Goal: Information Seeking & Learning: Understand process/instructions

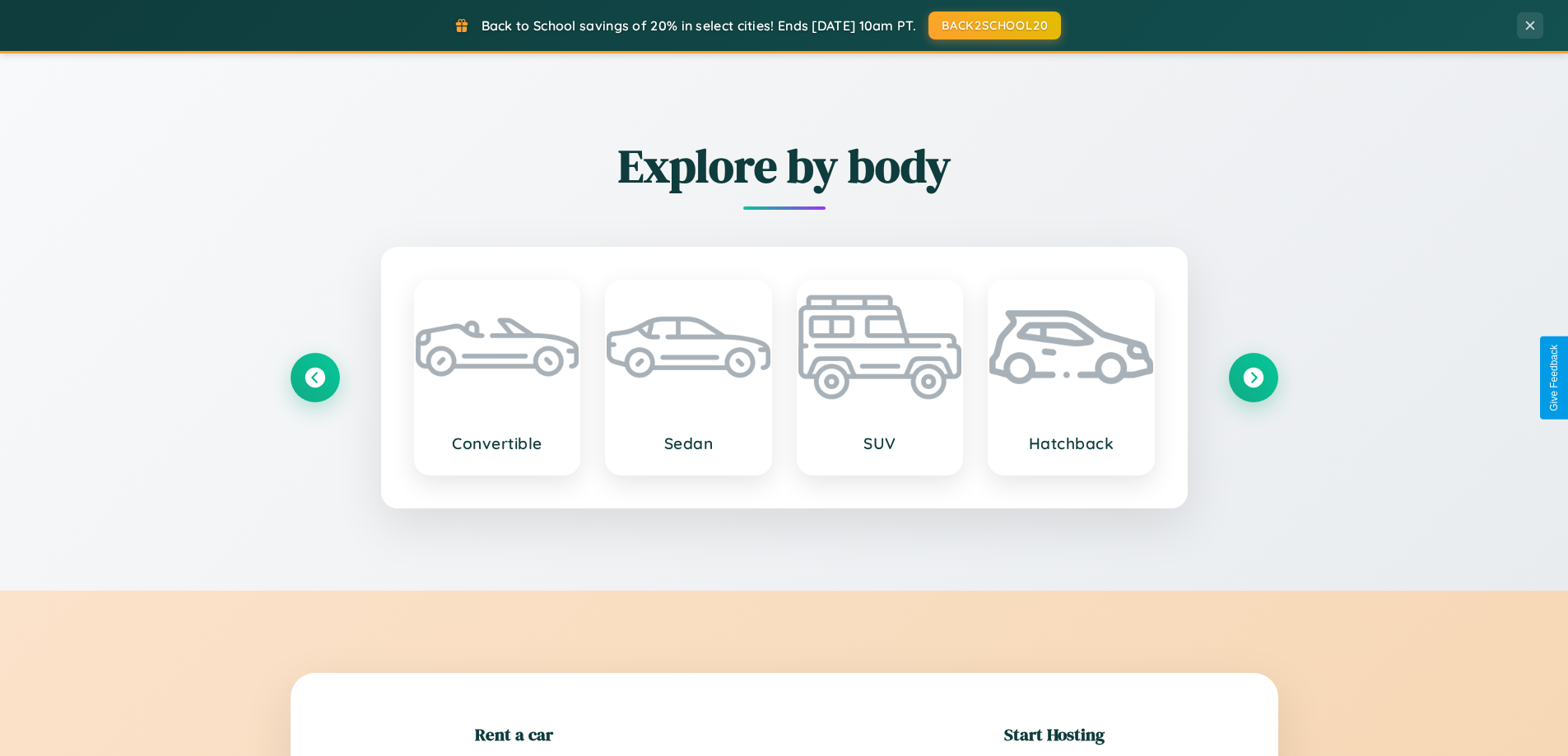
scroll to position [355, 0]
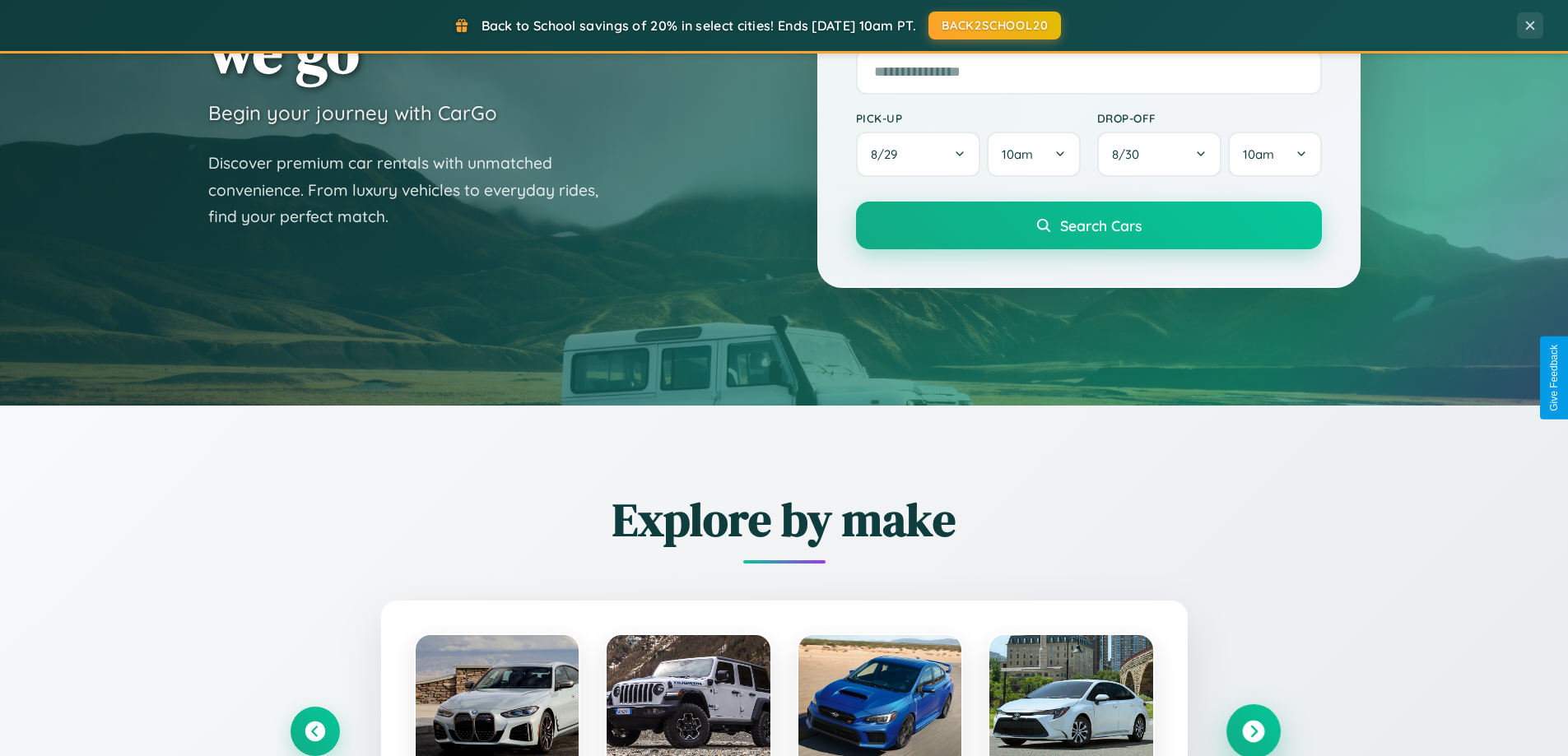
click at [1253, 731] on icon at bounding box center [1253, 731] width 23 height 23
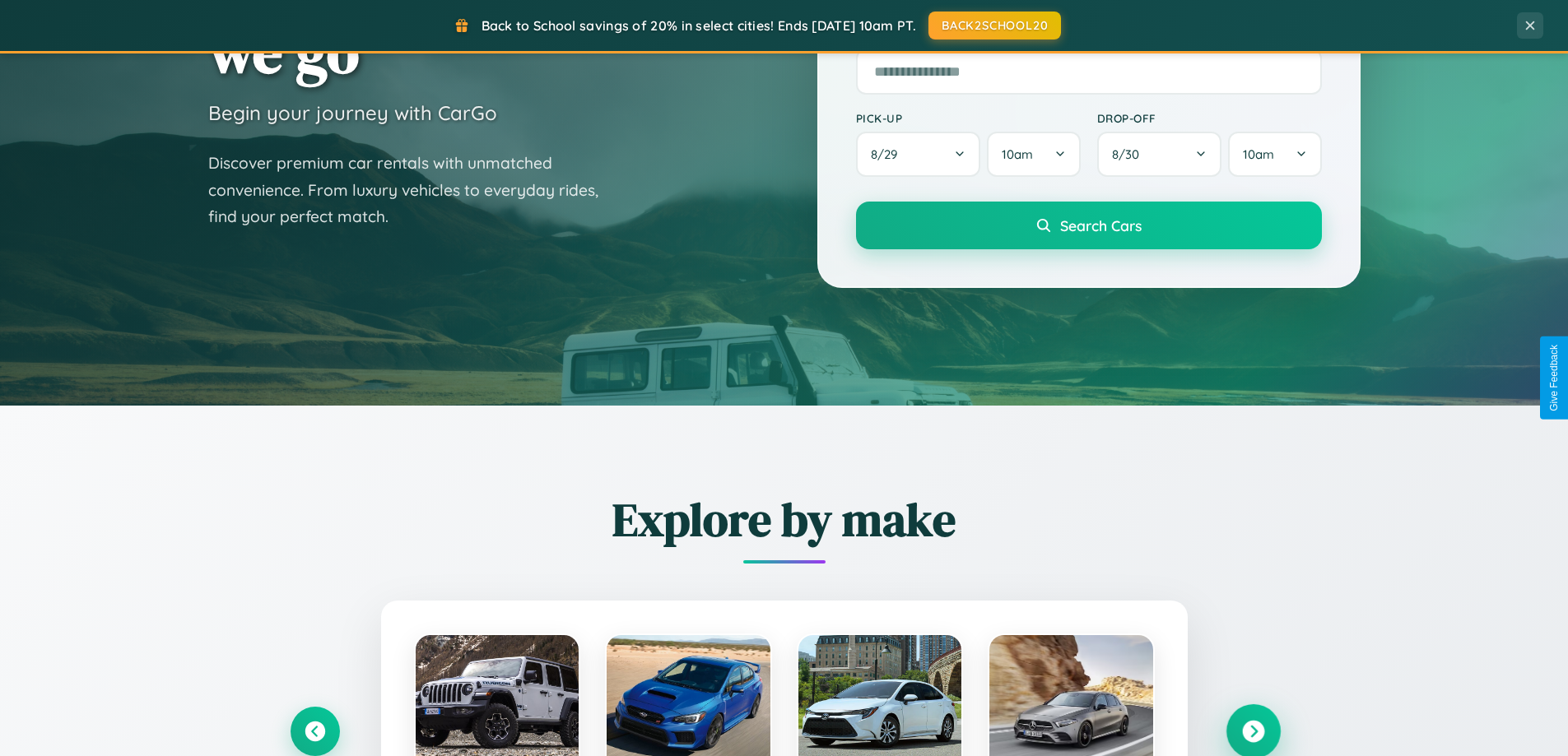
click at [1253, 729] on icon at bounding box center [1253, 731] width 23 height 23
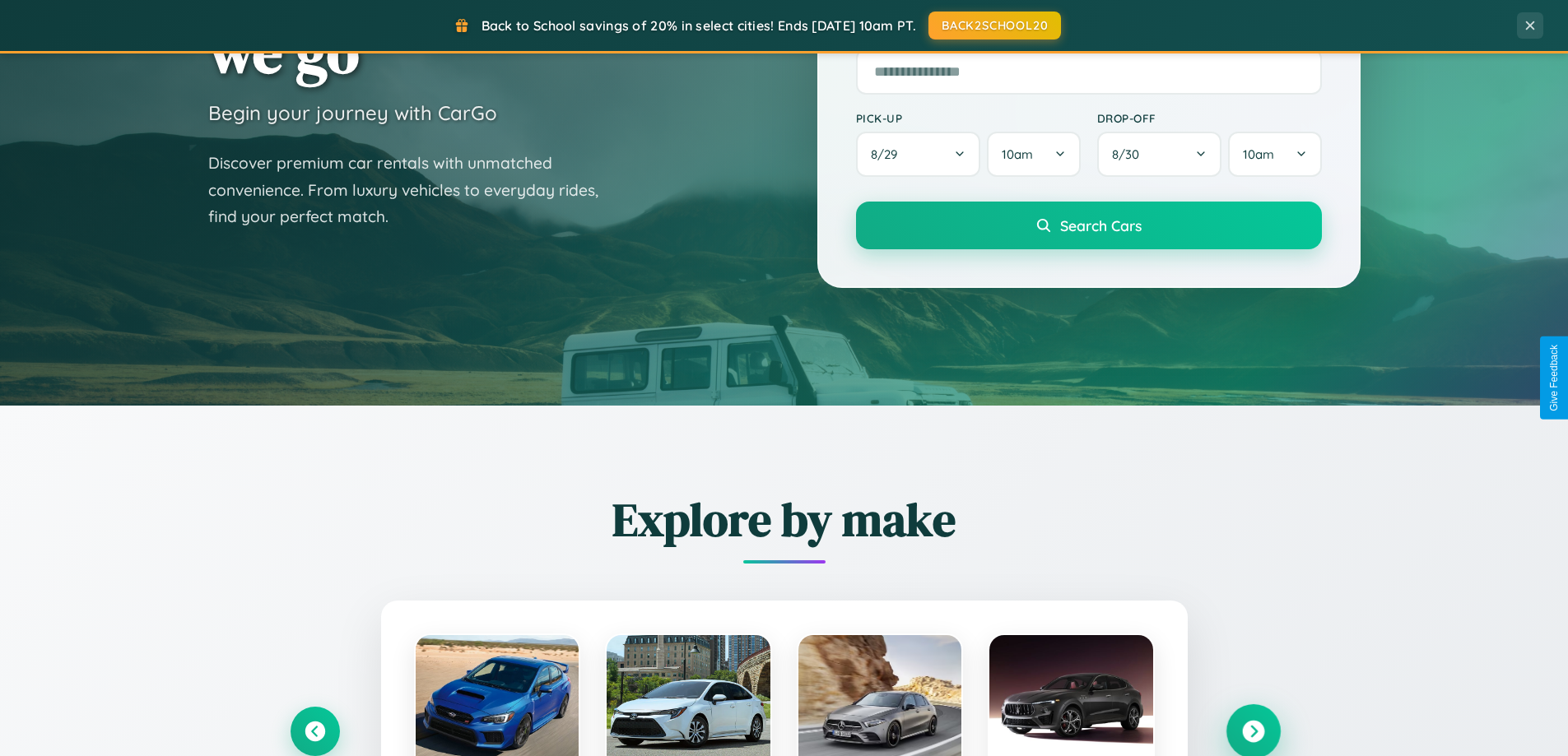
click at [1253, 729] on icon at bounding box center [1253, 731] width 23 height 23
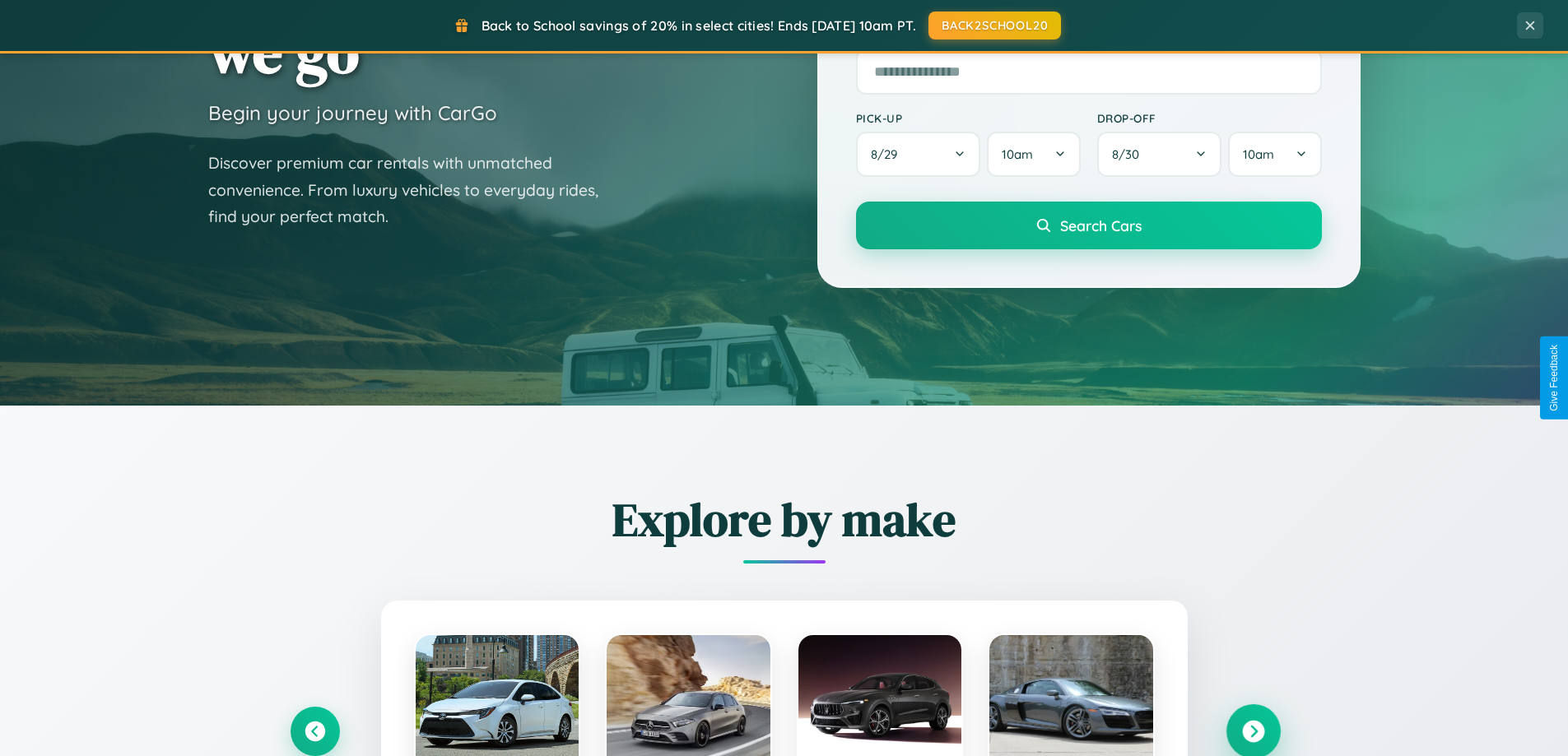
click at [1253, 729] on icon at bounding box center [1253, 731] width 23 height 23
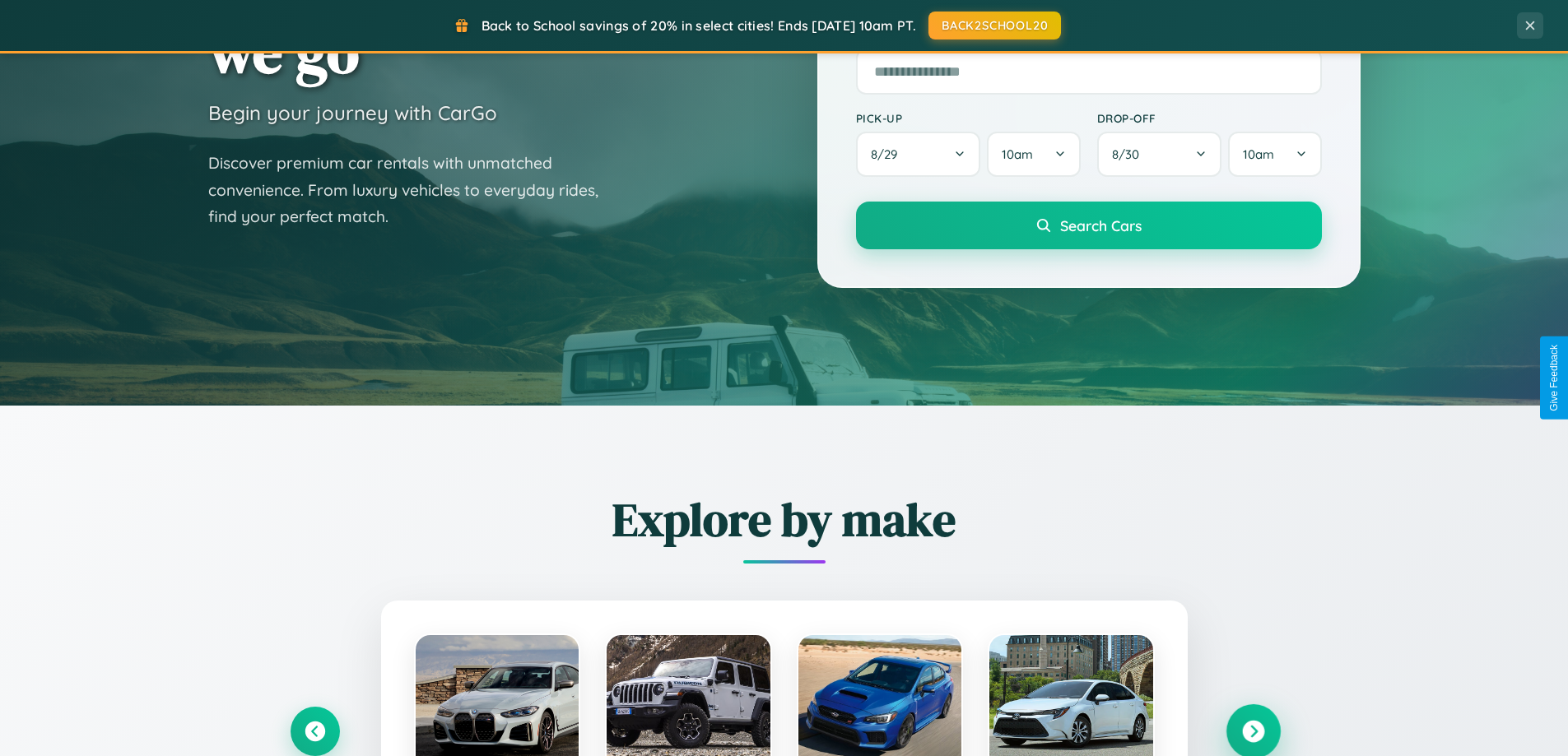
click at [1253, 729] on icon at bounding box center [1253, 731] width 23 height 23
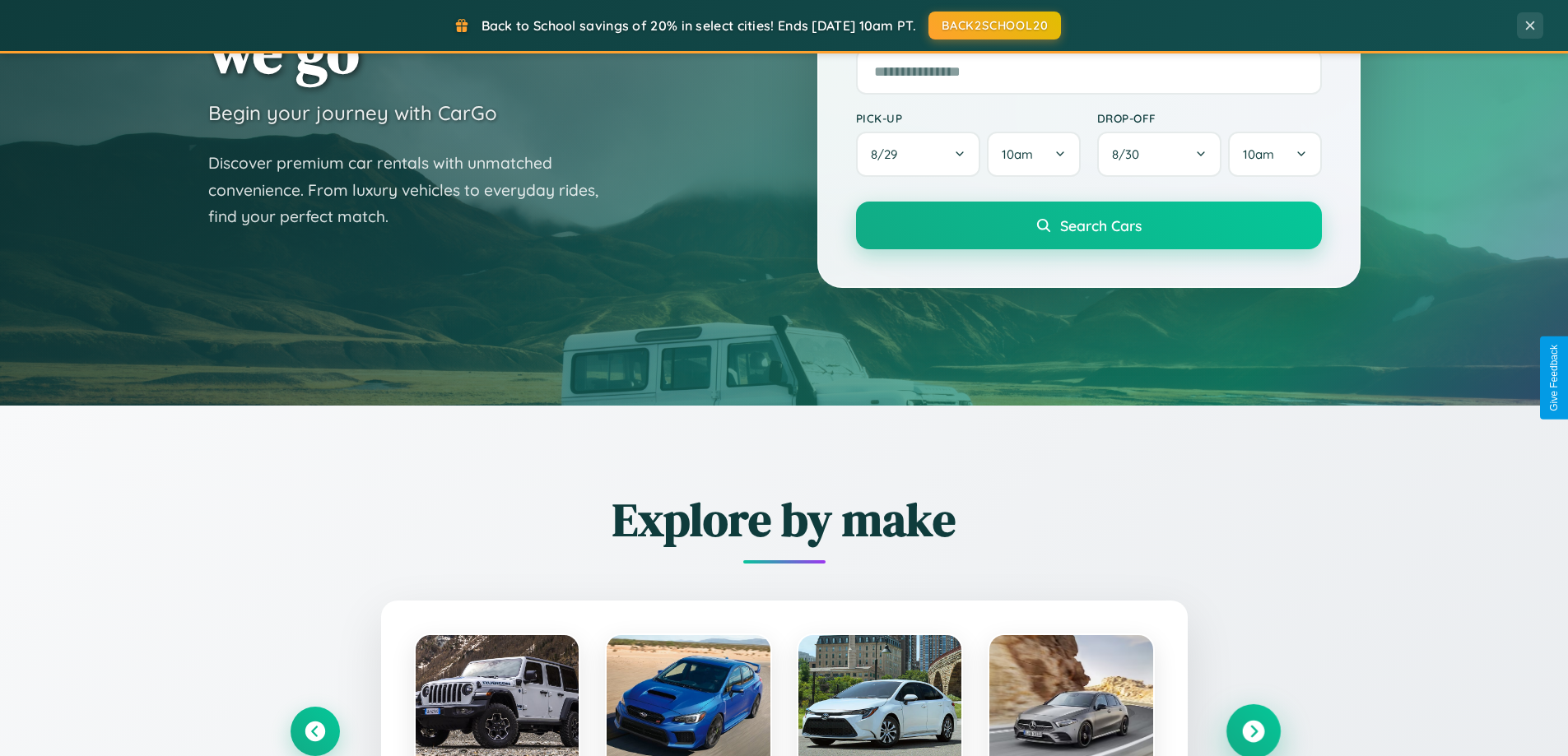
scroll to position [3165, 0]
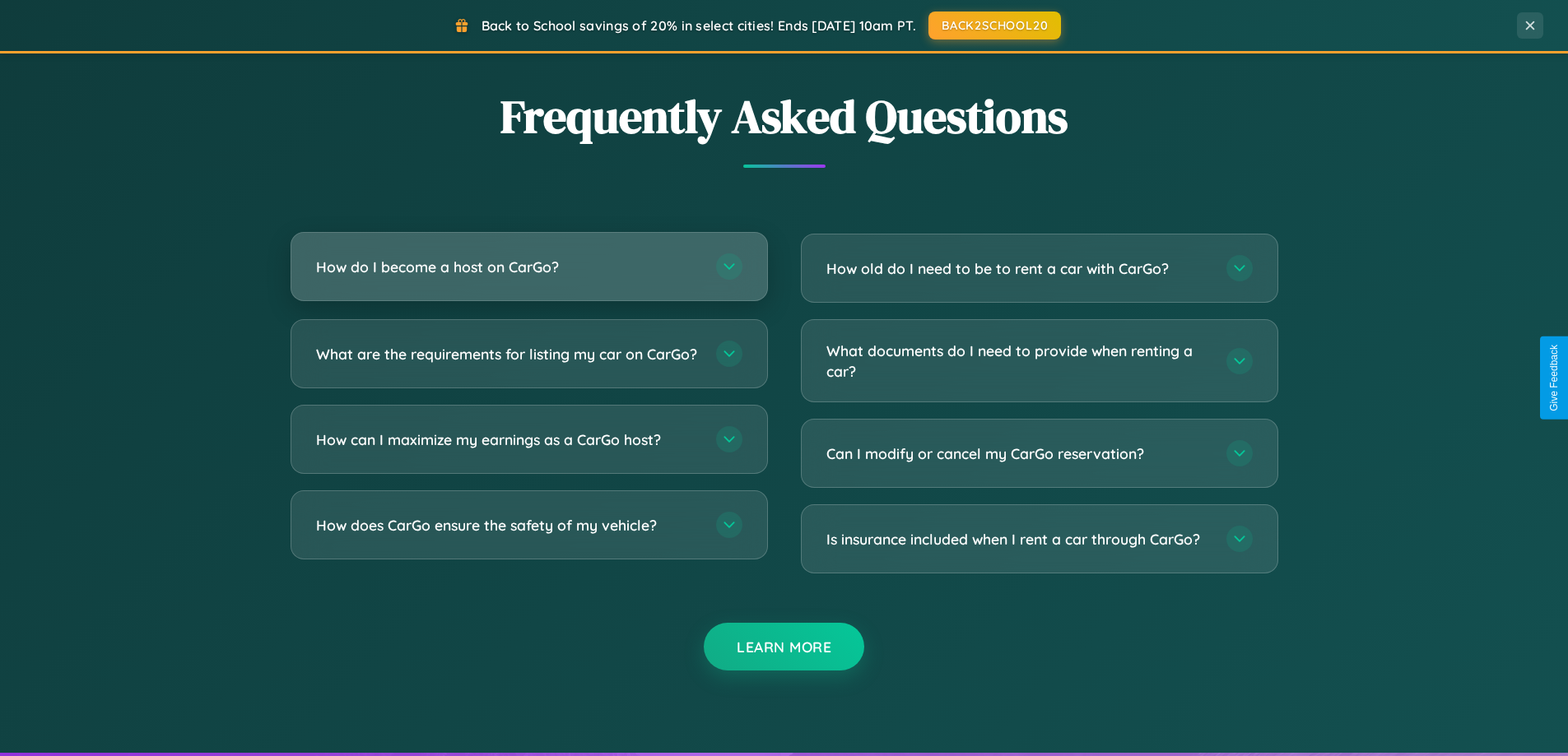
click at [529, 266] on h3 "How do I become a host on CarGo?" at bounding box center [508, 266] width 383 height 21
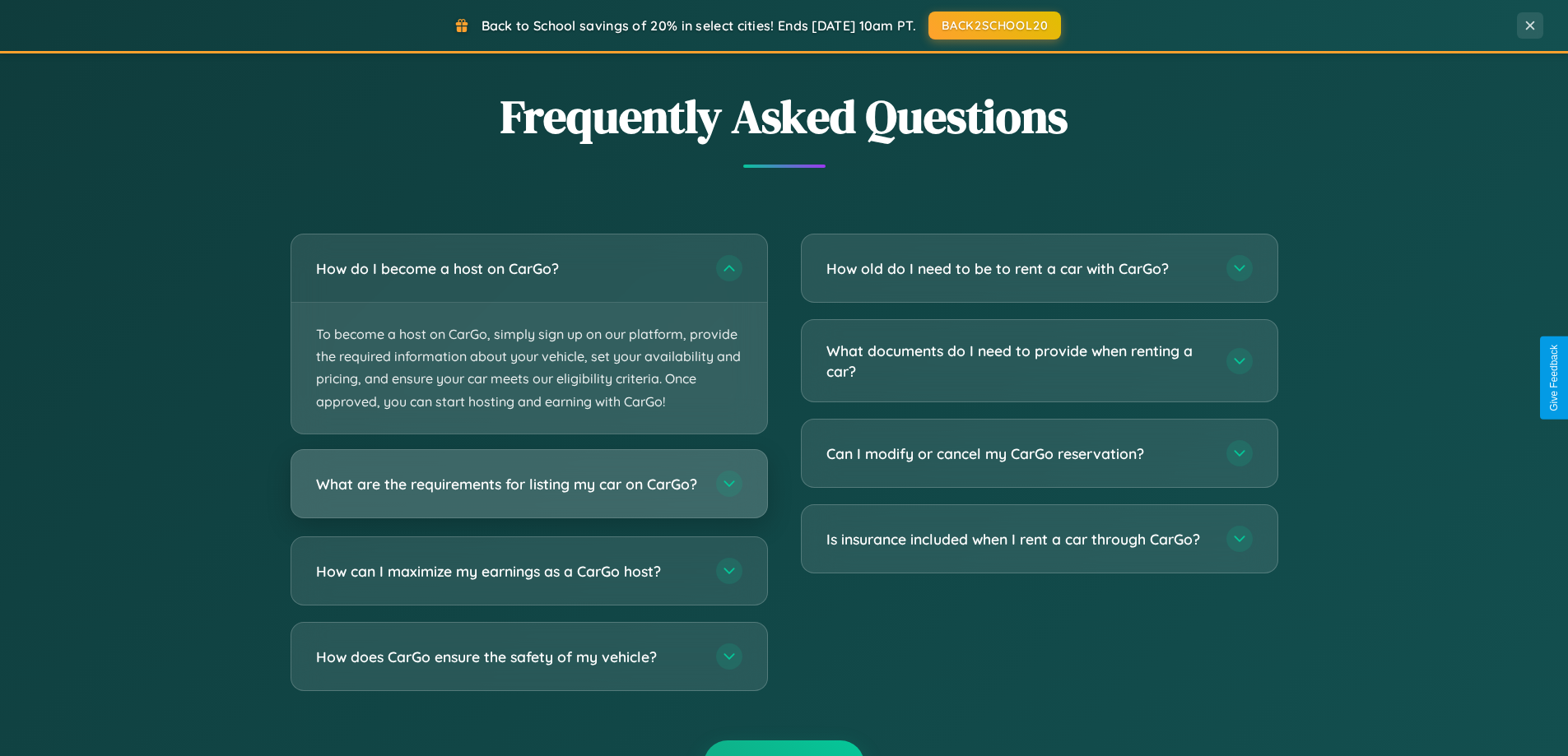
click at [529, 491] on h3 "What are the requirements for listing my car on CarGo?" at bounding box center [508, 483] width 383 height 21
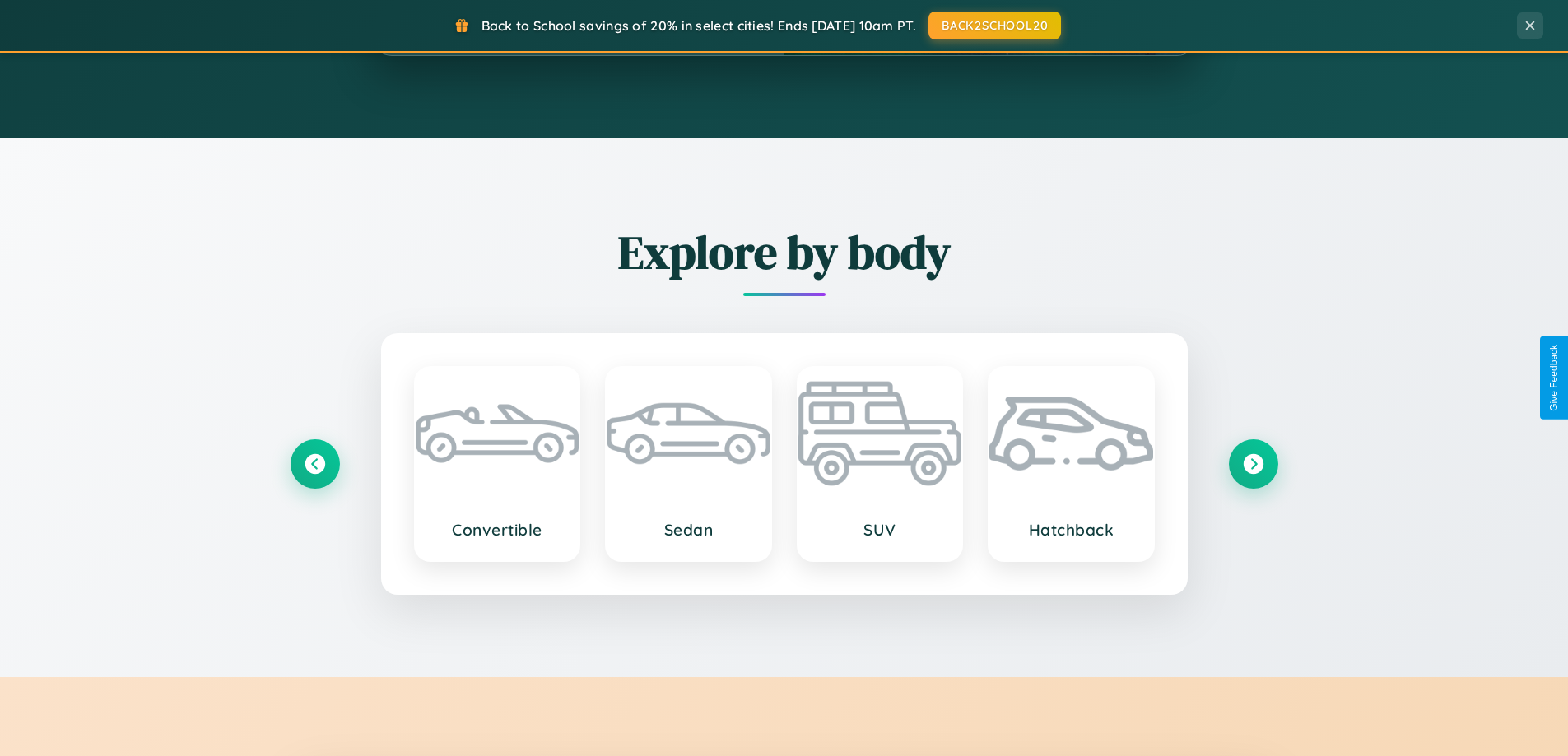
scroll to position [0, 0]
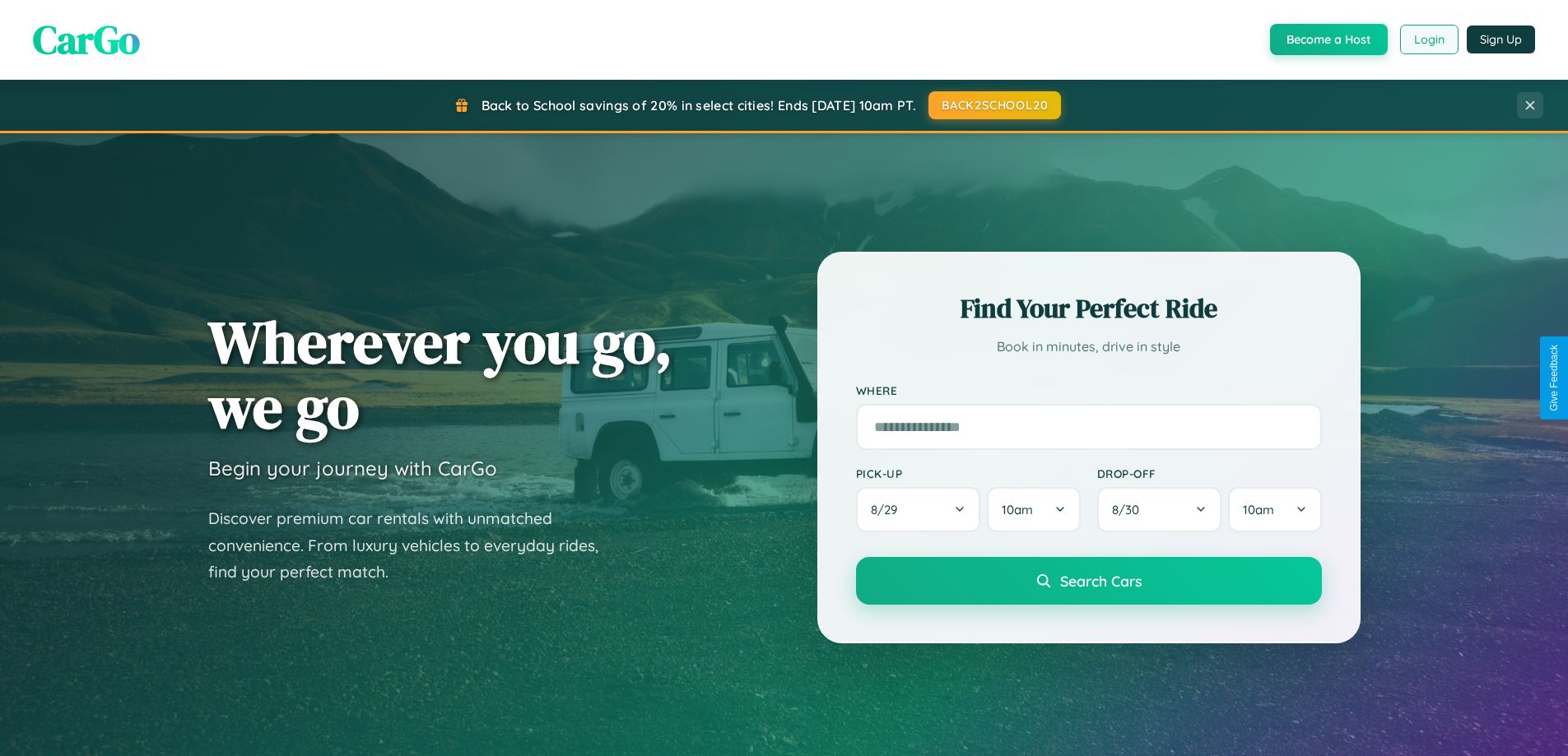
click at [1428, 39] on button "Login" at bounding box center [1428, 39] width 58 height 29
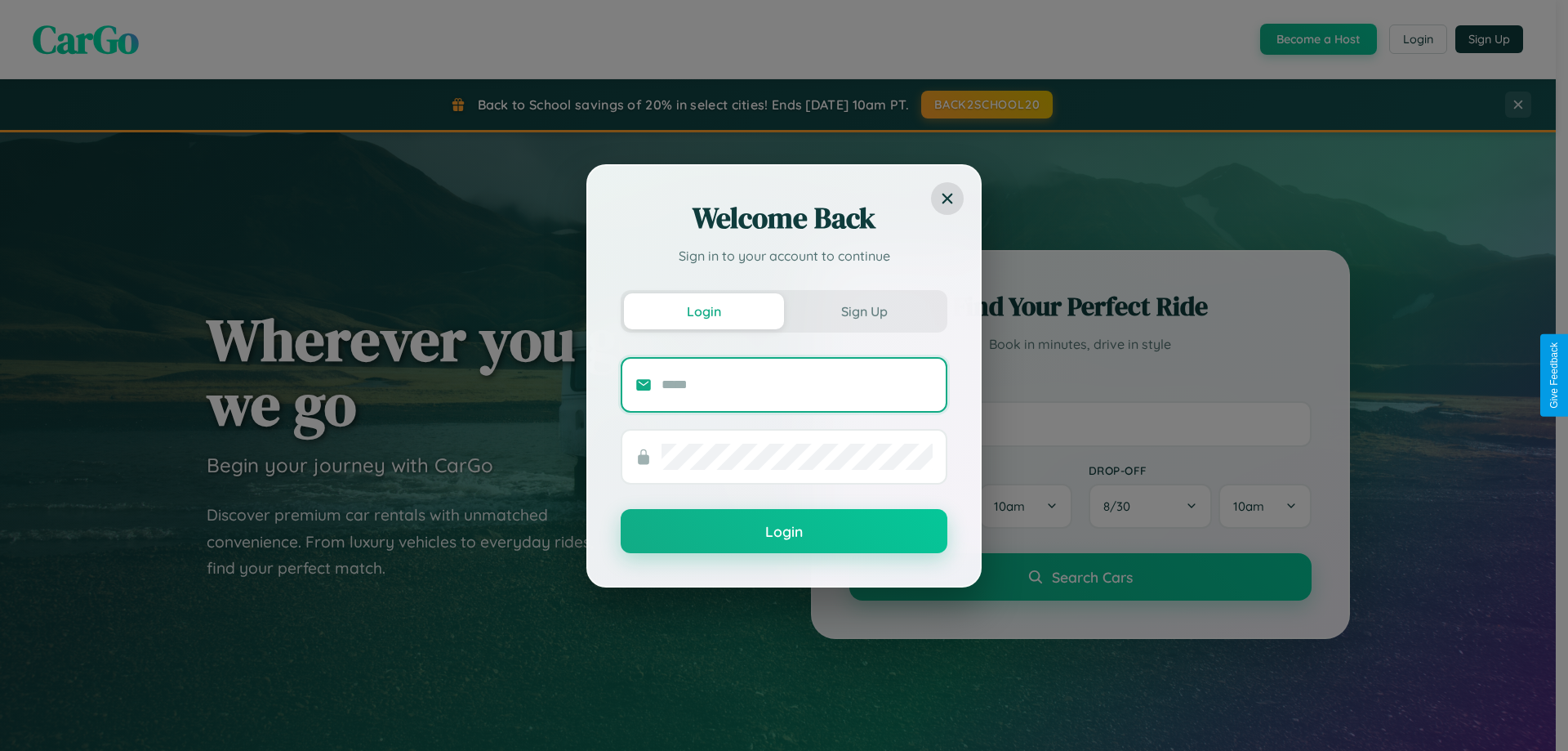
click at [798, 384] on input "text" at bounding box center [798, 384] width 271 height 26
type input "**********"
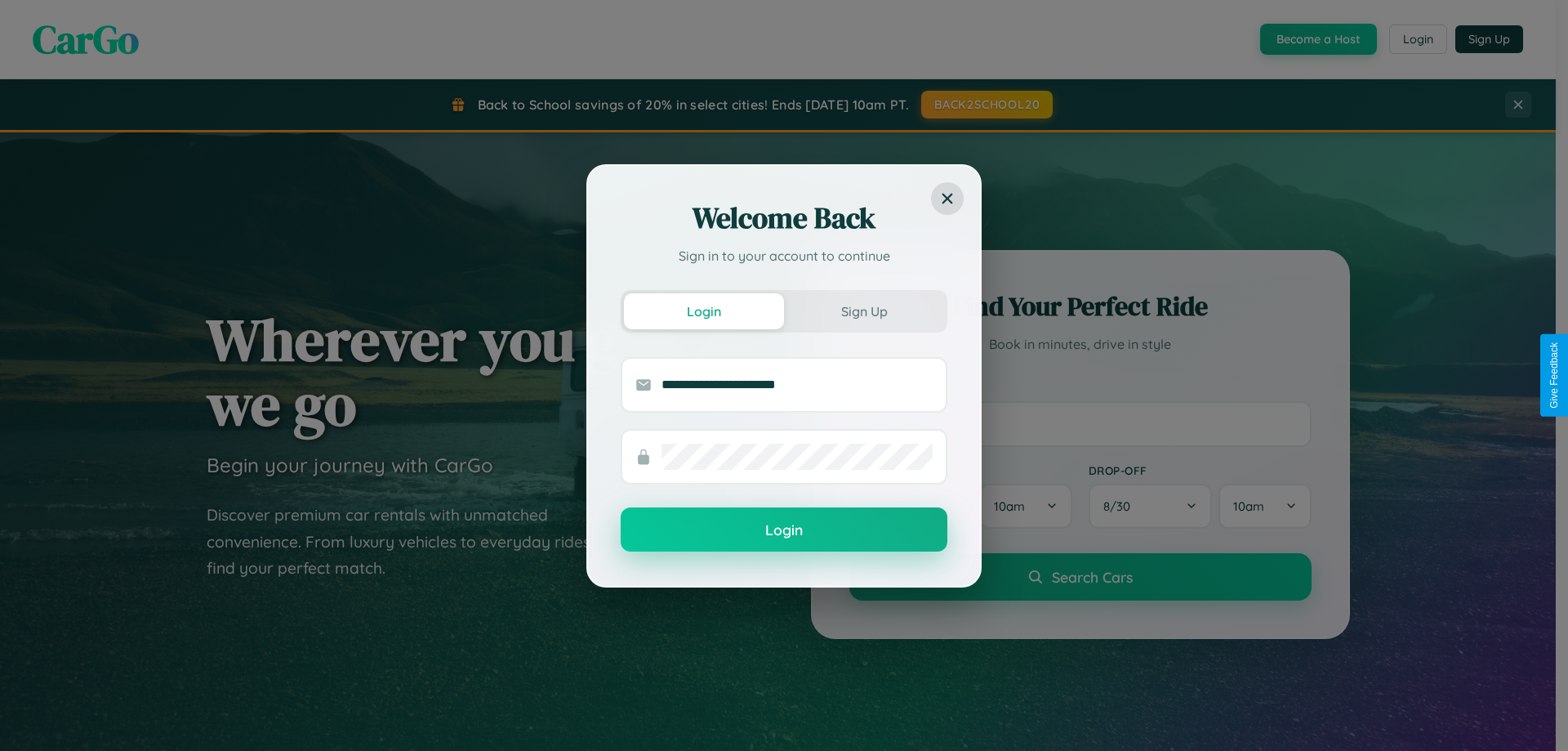
click at [784, 531] on button "Login" at bounding box center [784, 529] width 327 height 44
